Goal: Task Accomplishment & Management: Manage account settings

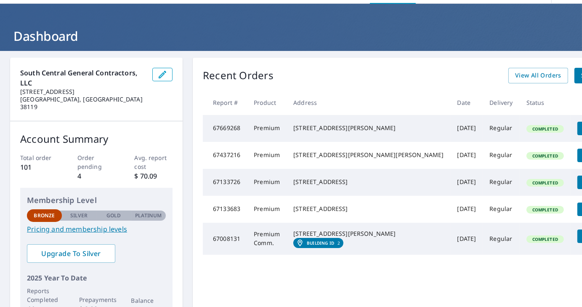
scroll to position [24, 0]
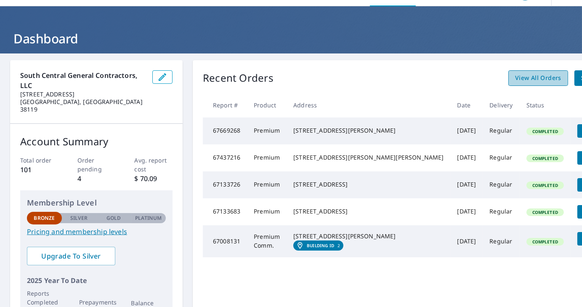
click at [515, 79] on span "View All Orders" at bounding box center [538, 78] width 46 height 11
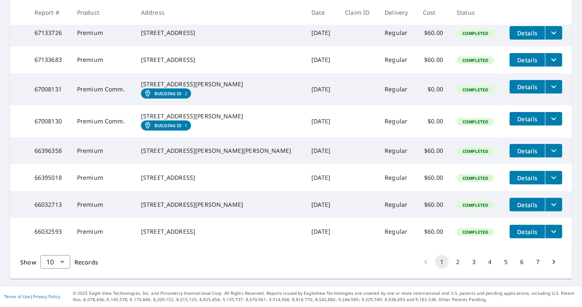
scroll to position [264, 0]
click at [64, 264] on body "SM SM Dashboard Order History Order SM Dashboard / Order History Order History …" at bounding box center [291, 153] width 582 height 307
click at [50, 291] on li "100" at bounding box center [55, 288] width 30 height 15
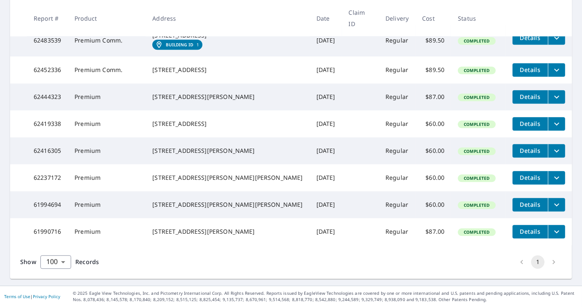
scroll to position [2181, 0]
click at [551, 172] on icon "filesDropdownBtn-62237172" at bounding box center [556, 177] width 10 height 10
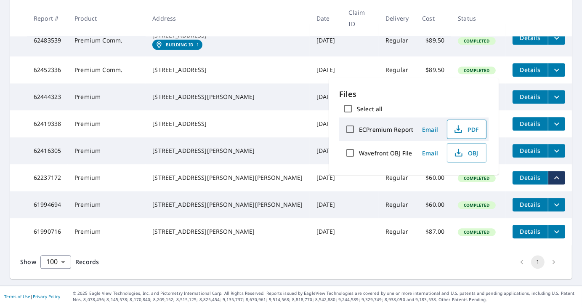
click at [453, 133] on icon "button" at bounding box center [458, 129] width 10 height 10
